Goal: Task Accomplishment & Management: Use online tool/utility

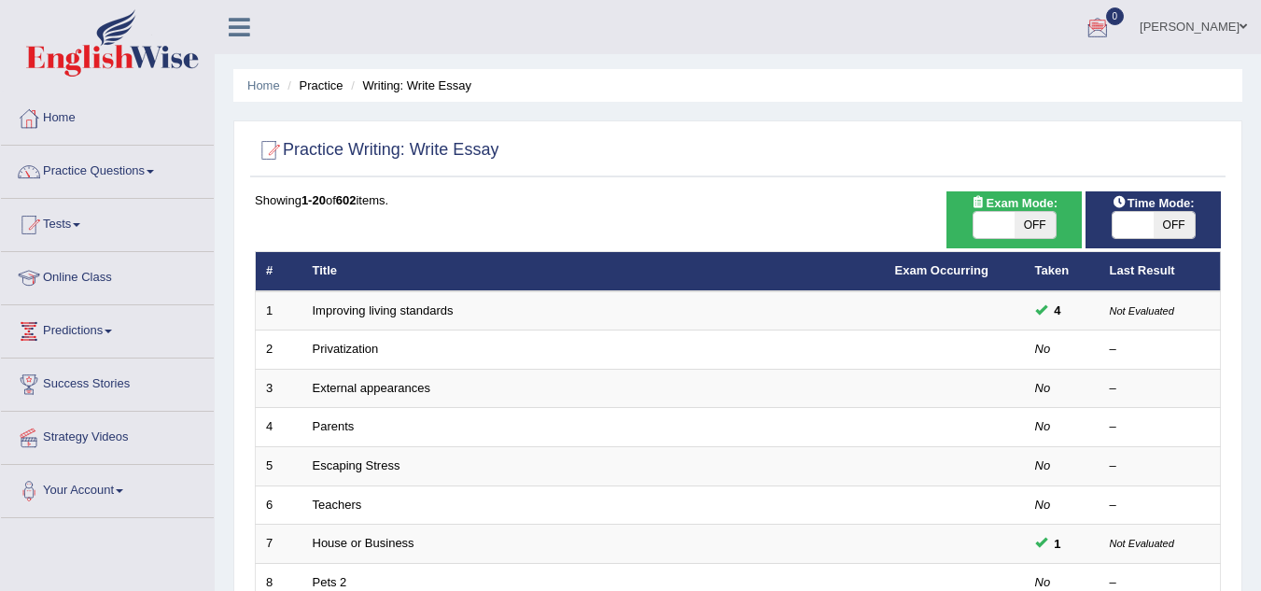
click at [827, 119] on div "Home Practice Writing: Write Essay Practice Writing: Write Essay Time Mode: ON …" at bounding box center [738, 594] width 1046 height 1189
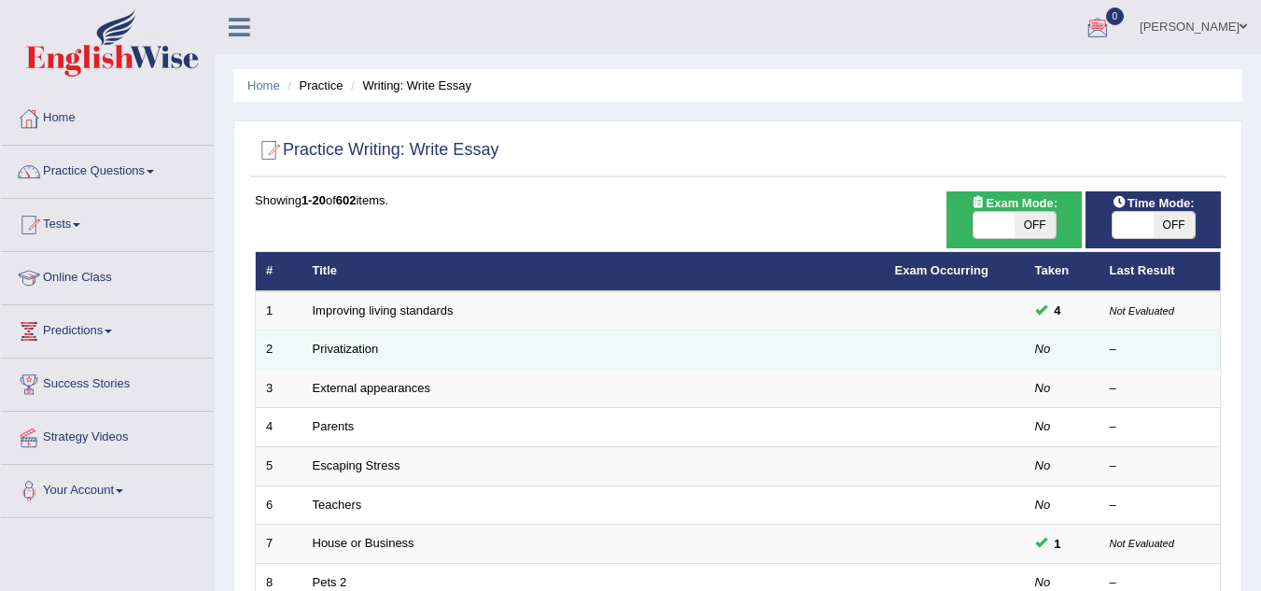
click at [358, 357] on td "Privatization" at bounding box center [593, 349] width 582 height 39
click at [357, 344] on link "Privatization" at bounding box center [346, 349] width 66 height 14
